Goal: Transaction & Acquisition: Download file/media

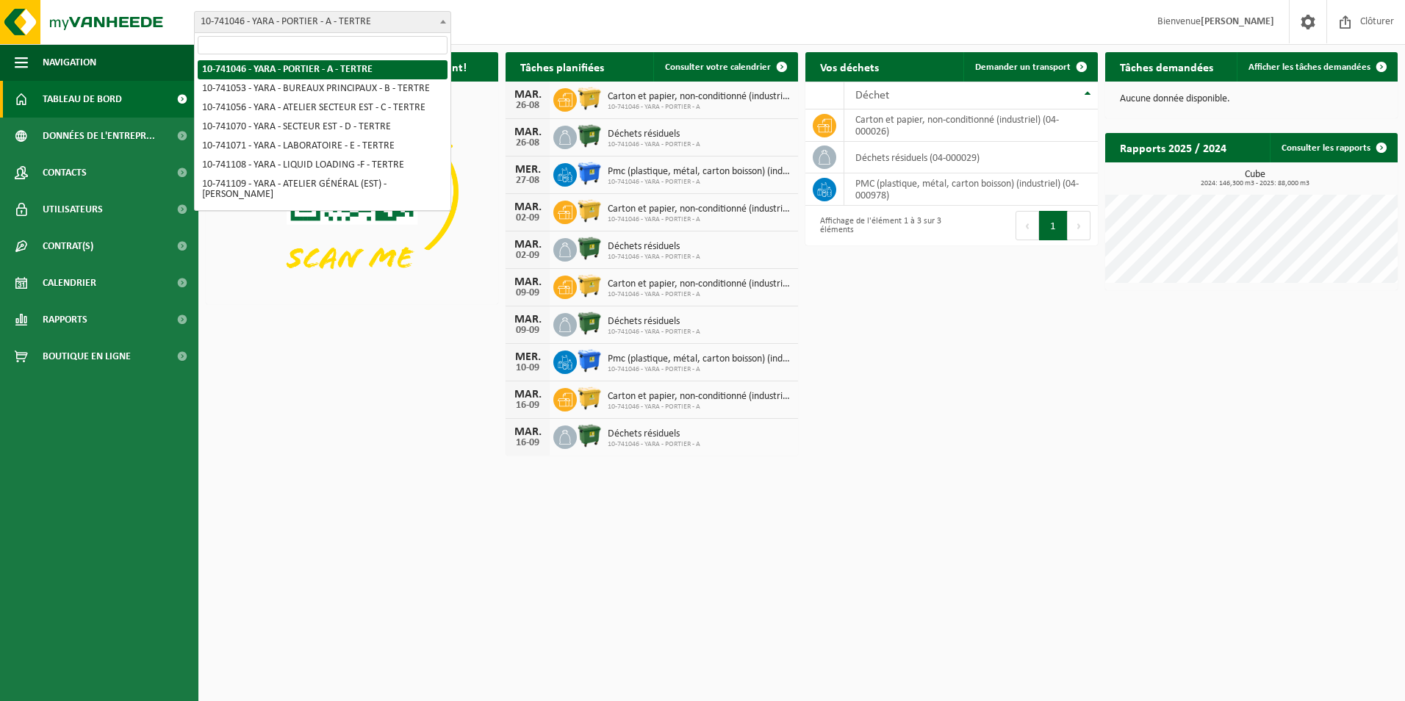
click at [442, 24] on span at bounding box center [443, 21] width 15 height 19
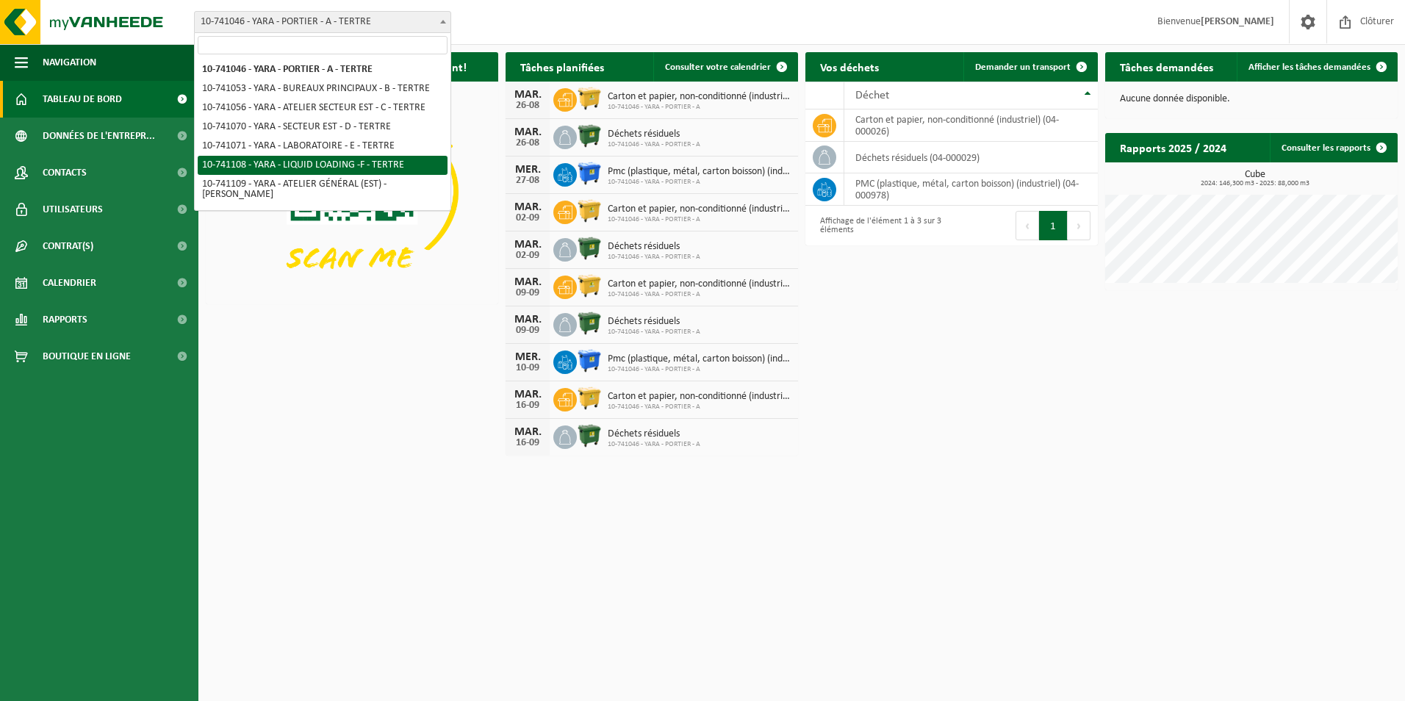
scroll to position [123, 0]
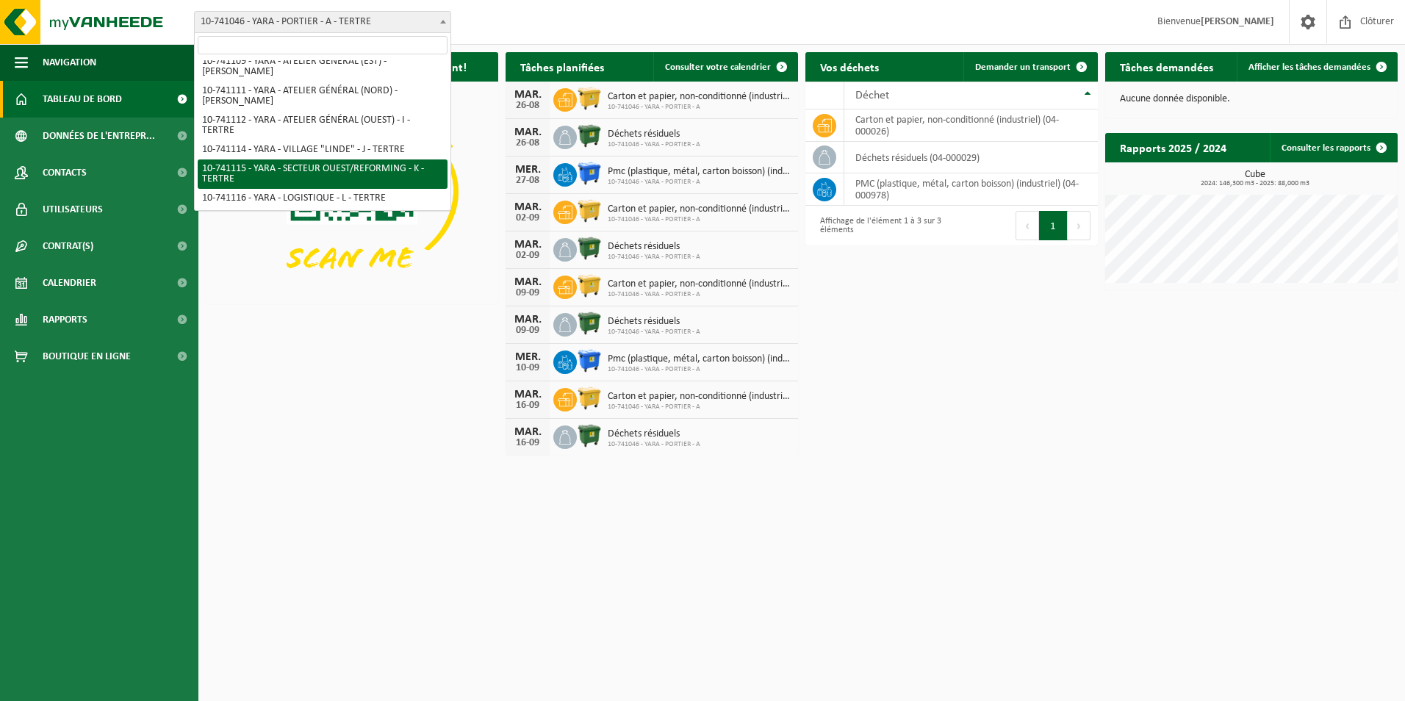
click at [775, 520] on html "Site: 10-741046 - YARA - PORTIER - A - TERTRE 10-741053 - YARA - BUREAUX PRINCI…" at bounding box center [702, 350] width 1405 height 701
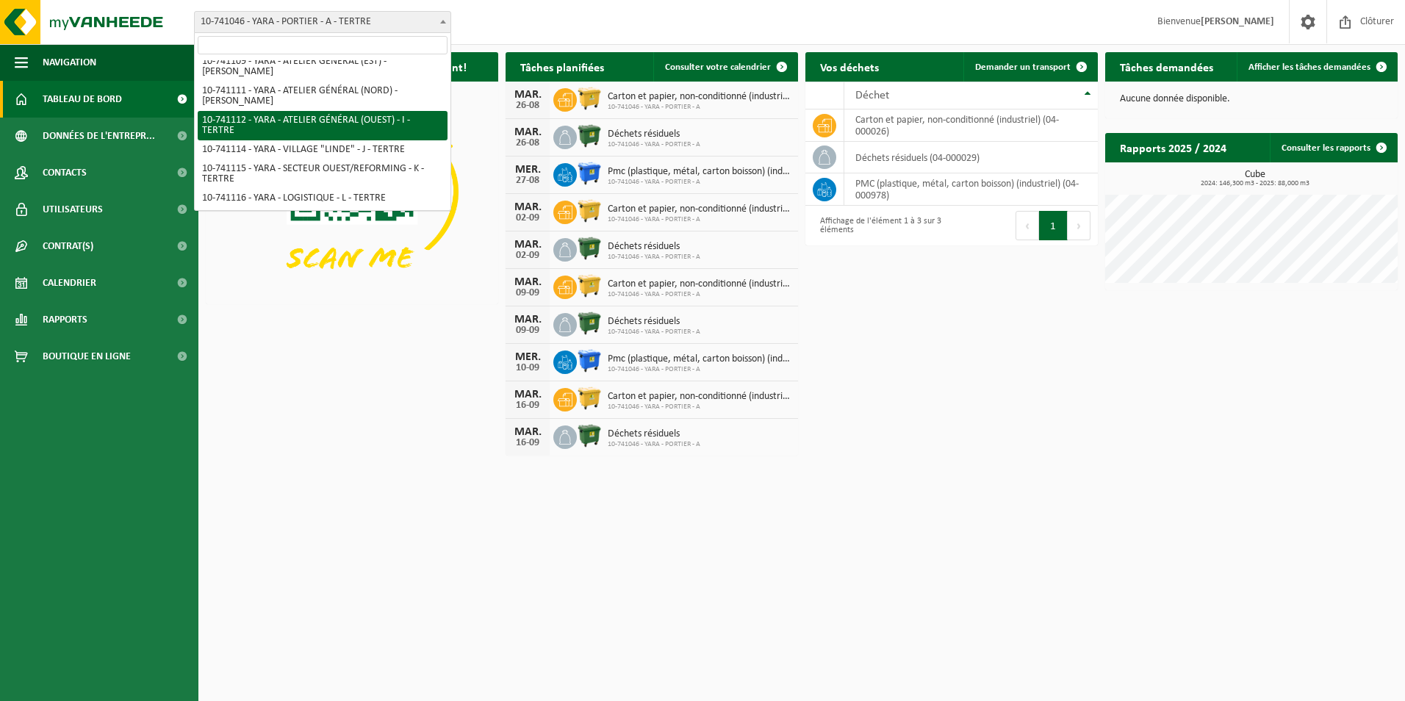
scroll to position [245, 0]
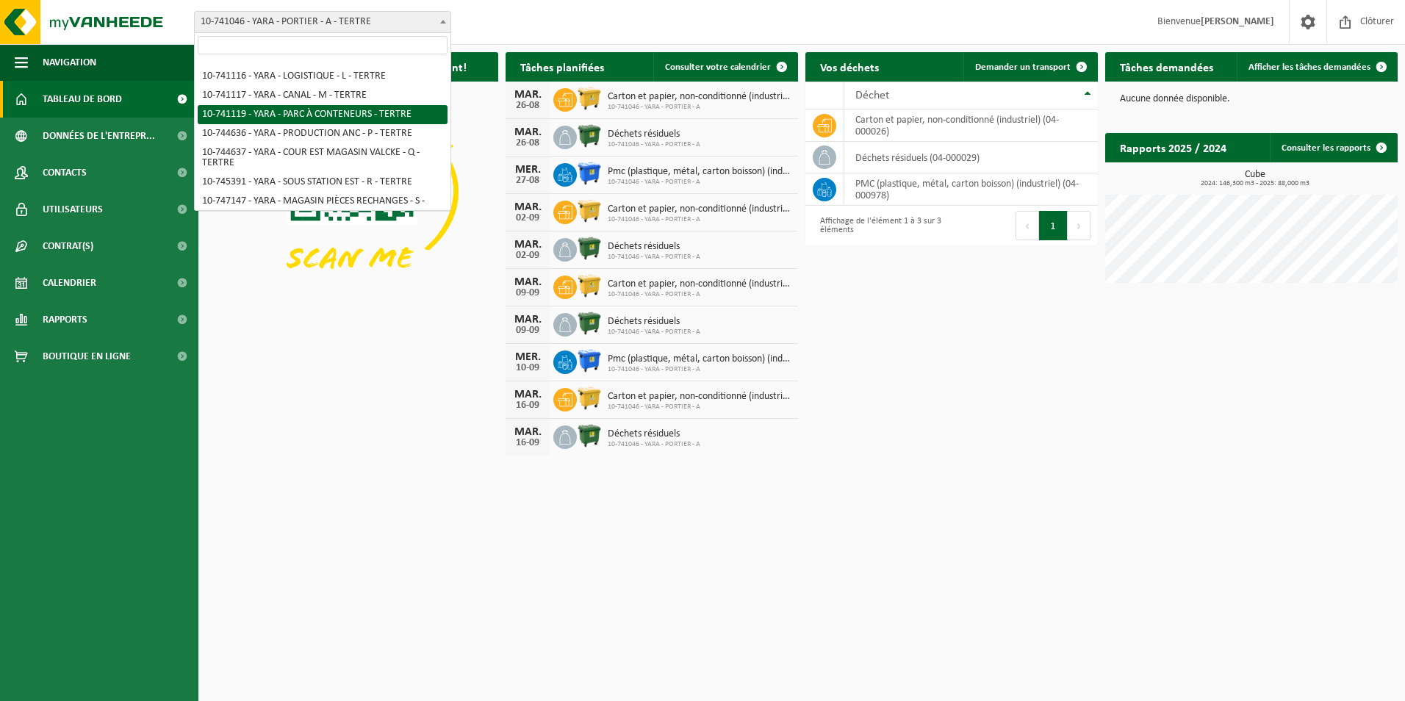
select select "4520"
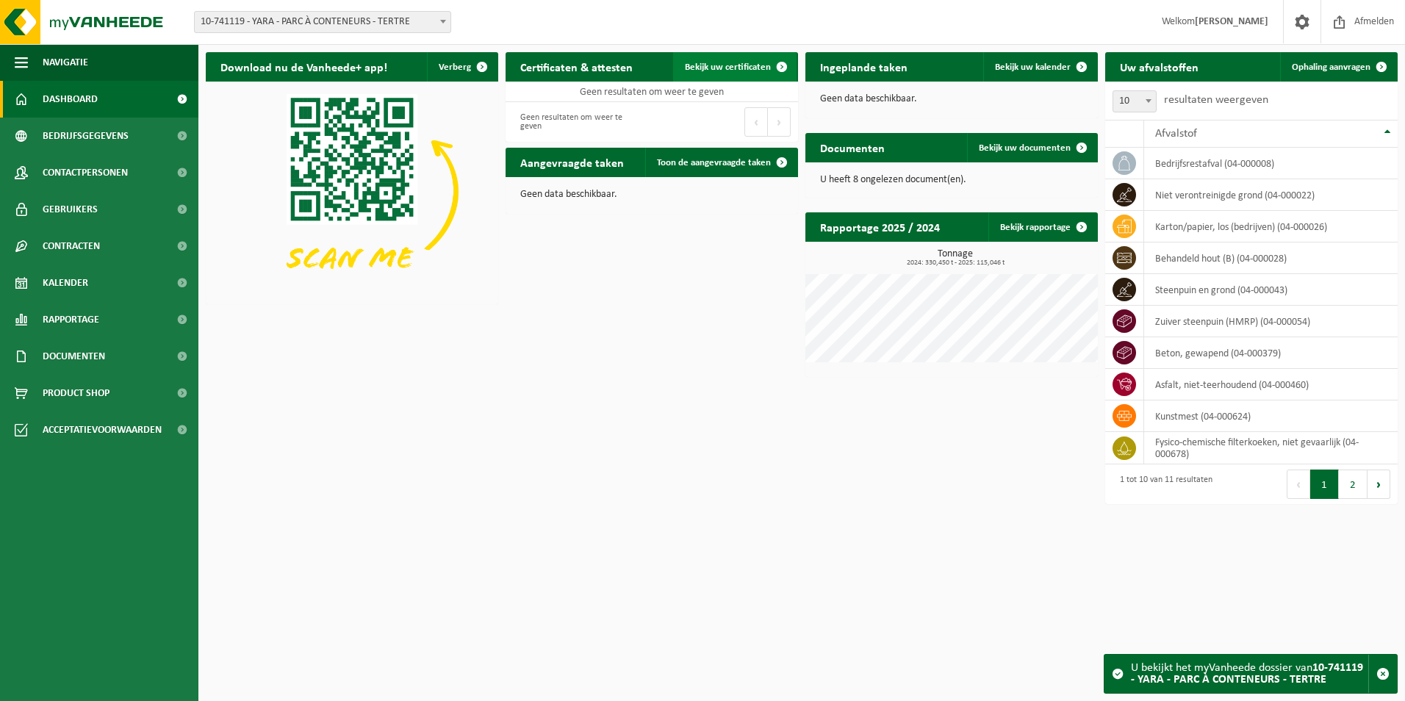
click at [713, 71] on span "Bekijk uw certificaten" at bounding box center [728, 67] width 86 height 10
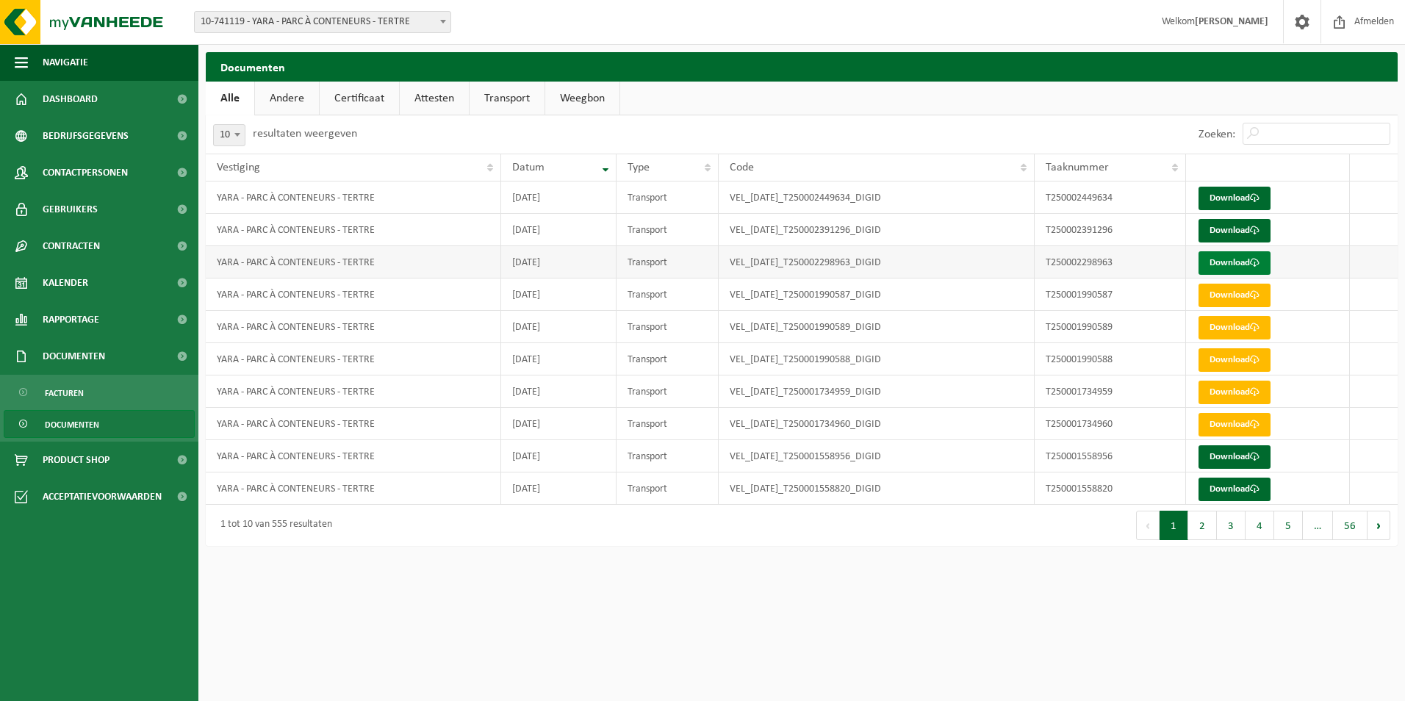
click at [1237, 267] on link "Download" at bounding box center [1234, 263] width 72 height 24
click at [329, 608] on html "Vestiging: 10-741046 - YARA - PORTIER - A - TERTRE 10-741053 - YARA - BUREAUX P…" at bounding box center [702, 350] width 1405 height 701
click at [735, 645] on html "Vestiging: 10-741046 - YARA - PORTIER - A - TERTRE 10-741053 - YARA - BUREAUX P…" at bounding box center [702, 350] width 1405 height 701
click at [1231, 228] on link "Download" at bounding box center [1234, 231] width 72 height 24
click at [1226, 196] on link "Download" at bounding box center [1234, 199] width 72 height 24
